Goal: Communication & Community: Participate in discussion

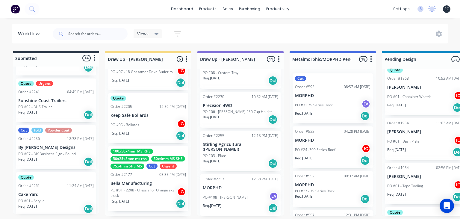
scroll to position [503, 0]
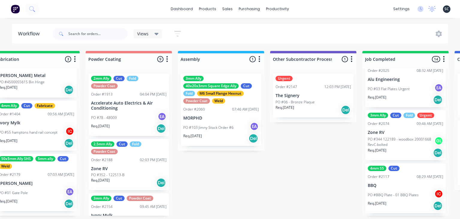
scroll to position [0, 1592]
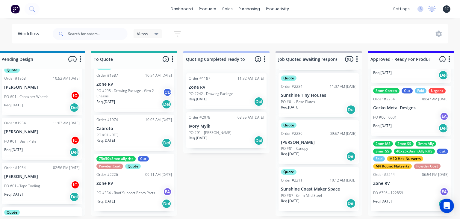
scroll to position [0, 380]
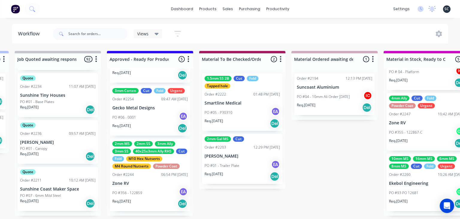
scroll to position [11, 0]
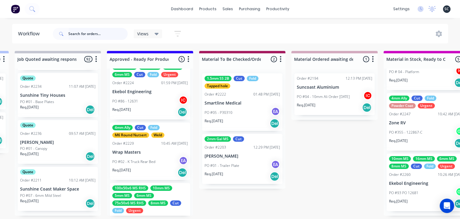
click at [76, 33] on input "text" at bounding box center [97, 34] width 59 height 12
type input "metalink"
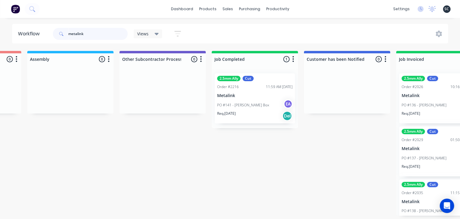
scroll to position [0, 1741]
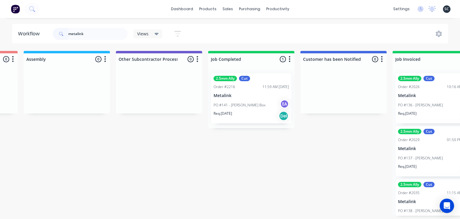
click at [240, 108] on div "PO #141 - Tom Field Box EA" at bounding box center [250, 104] width 75 height 11
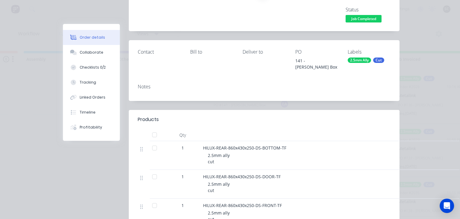
scroll to position [69, 0]
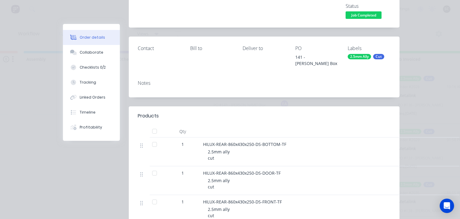
drag, startPoint x: 94, startPoint y: 56, endPoint x: 119, endPoint y: 61, distance: 25.7
click at [94, 56] on button "Collaborate" at bounding box center [91, 52] width 57 height 15
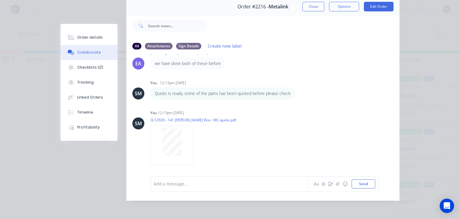
scroll to position [108, 0]
click at [312, 10] on button "Close" at bounding box center [313, 7] width 22 height 10
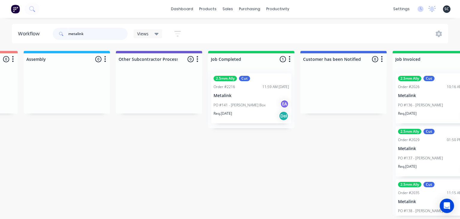
drag, startPoint x: 91, startPoint y: 35, endPoint x: 0, endPoint y: 43, distance: 91.0
click at [68, 40] on input "metalink" at bounding box center [97, 34] width 59 height 12
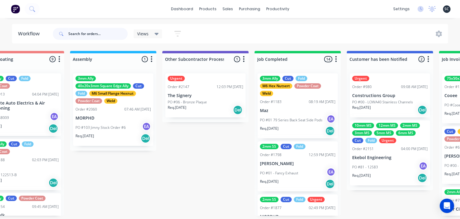
scroll to position [0, 1698]
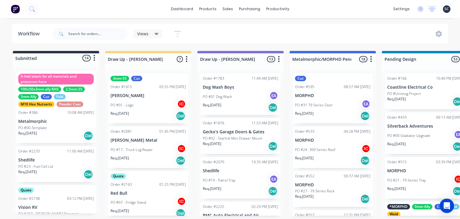
scroll to position [227, 0]
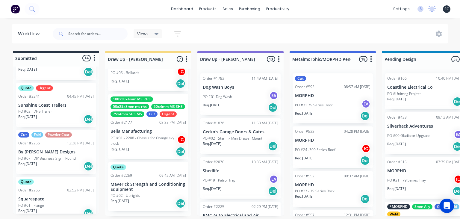
scroll to position [532, 0]
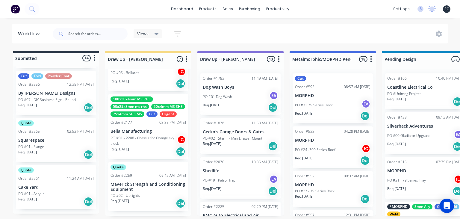
click at [63, 154] on div "Req. 16/09/25 Del" at bounding box center [55, 154] width 75 height 10
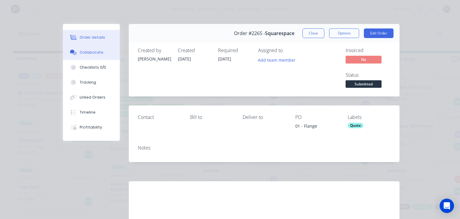
click at [98, 54] on div "Collaborate" at bounding box center [92, 52] width 24 height 5
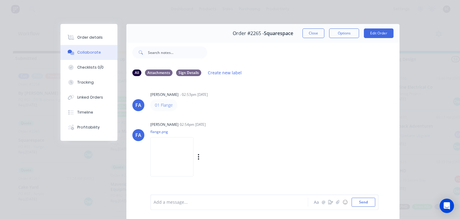
scroll to position [27, 0]
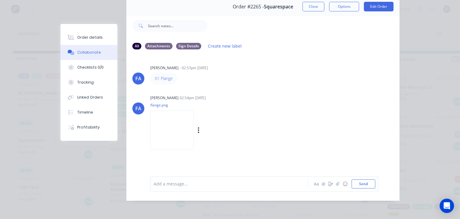
click at [193, 130] on img at bounding box center [171, 129] width 43 height 39
click at [256, 90] on div "FA Francis Adrian Candido - 02:53pm 09/09/25 01 Flange FA Francis Adrian Candid…" at bounding box center [262, 110] width 273 height 113
click at [318, 7] on button "Close" at bounding box center [313, 7] width 22 height 10
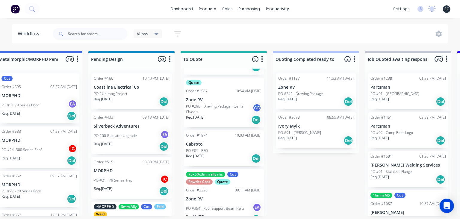
scroll to position [119, 0]
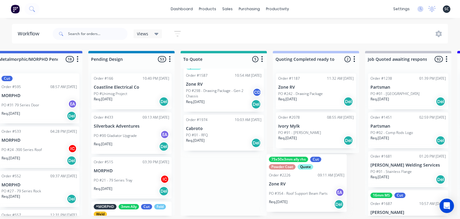
drag, startPoint x: 208, startPoint y: 185, endPoint x: 292, endPoint y: 186, distance: 83.2
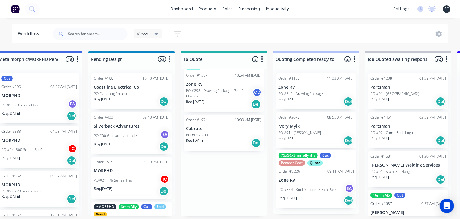
drag, startPoint x: 219, startPoint y: 181, endPoint x: 314, endPoint y: 178, distance: 95.2
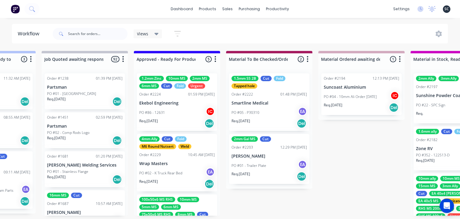
scroll to position [0, 619]
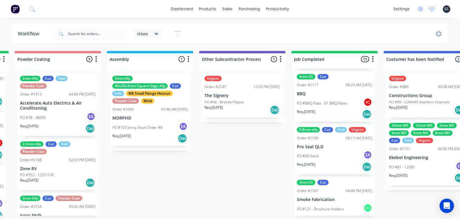
scroll to position [330, 0]
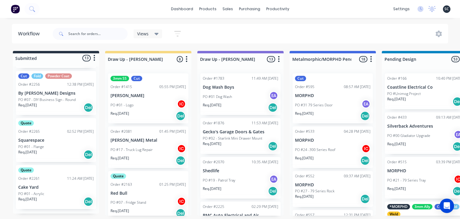
scroll to position [330, 0]
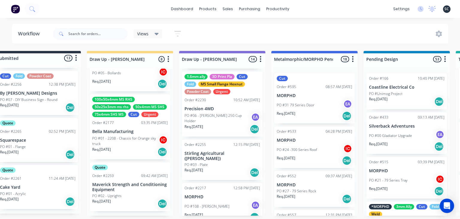
scroll to position [526, 0]
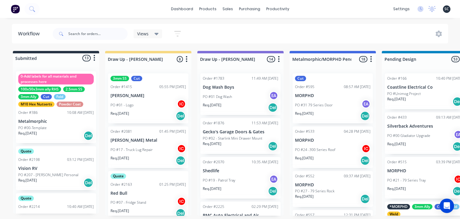
scroll to position [330, 0]
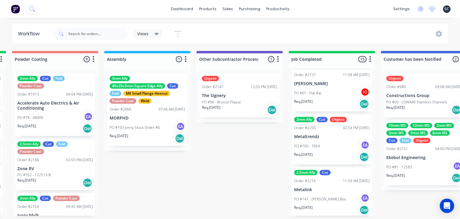
scroll to position [675, 0]
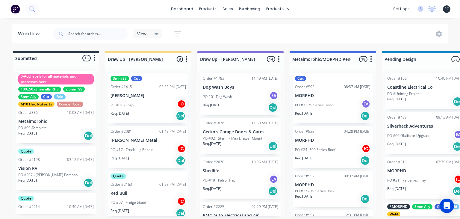
scroll to position [675, 0]
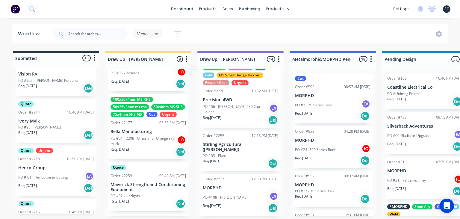
scroll to position [114, 0]
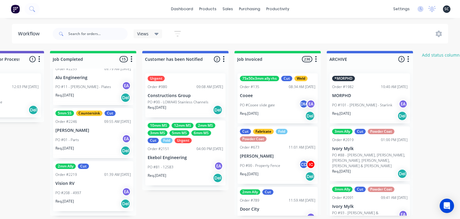
scroll to position [0, 1900]
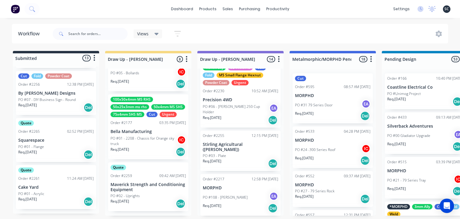
scroll to position [675, 0]
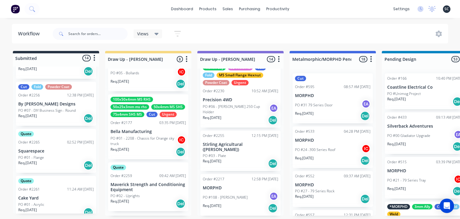
scroll to position [540, 0]
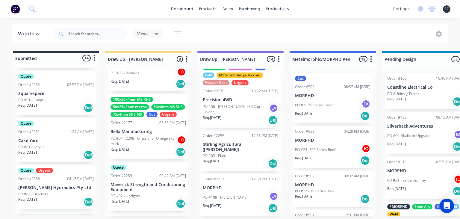
click at [50, 197] on div "Req. 16/09/25 Del" at bounding box center [55, 202] width 75 height 10
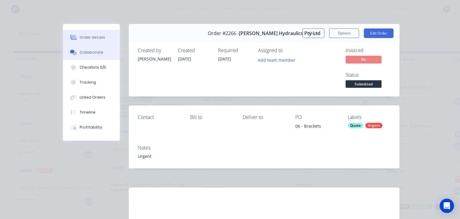
click at [98, 56] on button "Collaborate" at bounding box center [91, 52] width 57 height 15
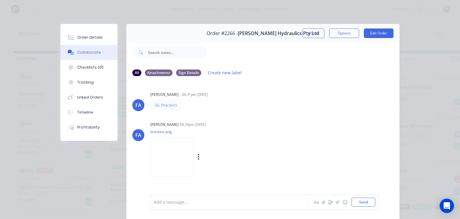
click at [185, 167] on img at bounding box center [171, 156] width 43 height 39
drag, startPoint x: 169, startPoint y: 102, endPoint x: 173, endPoint y: 102, distance: 4.2
click at [269, 116] on div "FA Francis Adrian Candido - 04:31pm 09/09/25 06 Brackets FA Francis Adrian Cand…" at bounding box center [262, 137] width 273 height 113
click at [319, 29] on button "Close" at bounding box center [313, 33] width 22 height 10
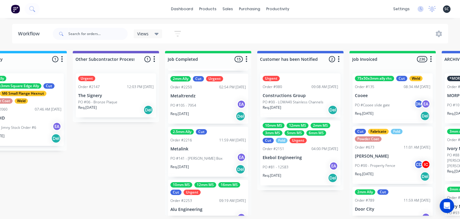
scroll to position [537, 0]
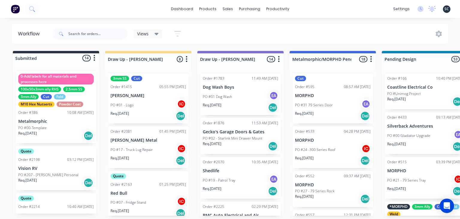
scroll to position [537, 0]
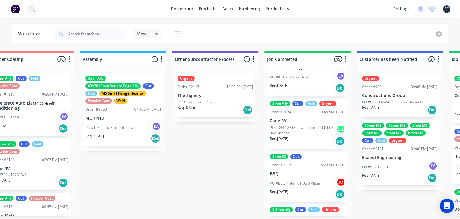
scroll to position [261, 0]
